Goal: Download file/media

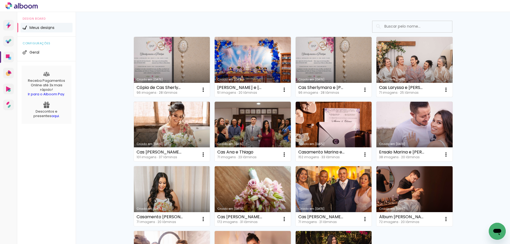
scroll to position [106, 0]
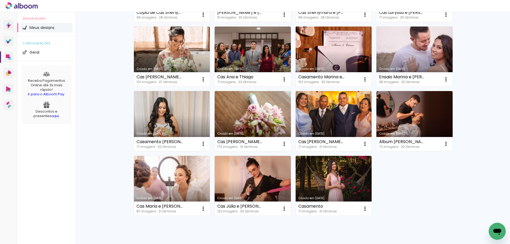
click at [325, 59] on link "Criado em [DATE]" at bounding box center [334, 57] width 76 height 60
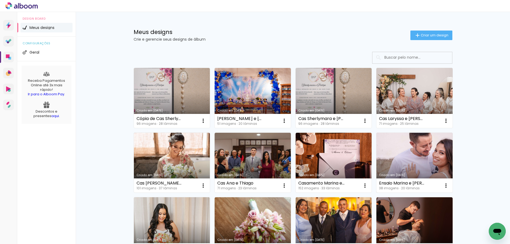
click at [427, 151] on link "Criado em [DATE]" at bounding box center [414, 163] width 76 height 60
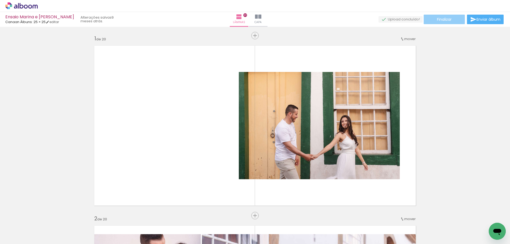
click at [442, 18] on span "Finalizar" at bounding box center [444, 20] width 15 height 4
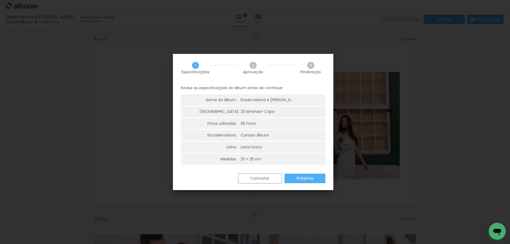
click at [0, 0] on slot "Próximo" at bounding box center [0, 0] width 0 height 0
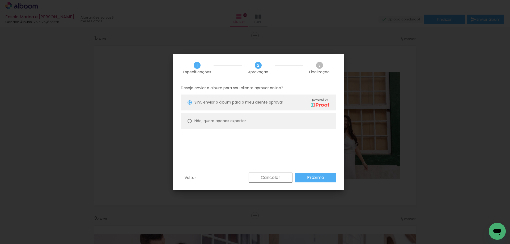
click at [0, 0] on slot "Não, quero apenas exportar" at bounding box center [0, 0] width 0 height 0
type paper-radio-button "on"
click at [0, 0] on slot "Próximo" at bounding box center [0, 0] width 0 height 0
type input "Alta, 300 DPI"
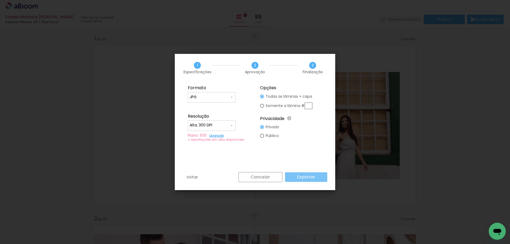
click at [0, 0] on slot "Exportar" at bounding box center [0, 0] width 0 height 0
